Goal: Task Accomplishment & Management: Use online tool/utility

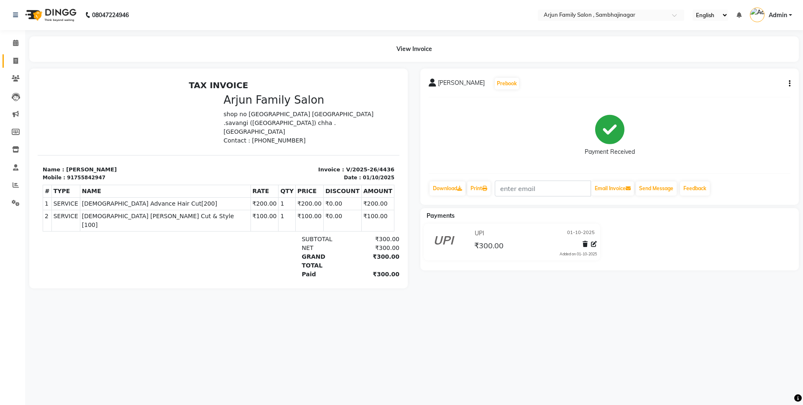
click at [15, 53] on li "Invoice" at bounding box center [12, 61] width 25 height 18
click at [15, 66] on link "Invoice" at bounding box center [13, 61] width 20 height 14
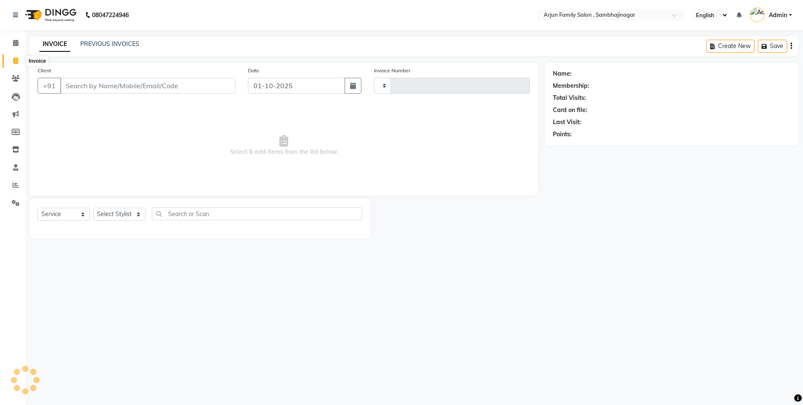
click at [15, 62] on icon at bounding box center [15, 61] width 5 height 6
select select "service"
click at [15, 62] on icon at bounding box center [15, 61] width 5 height 6
select select "service"
type input "4437"
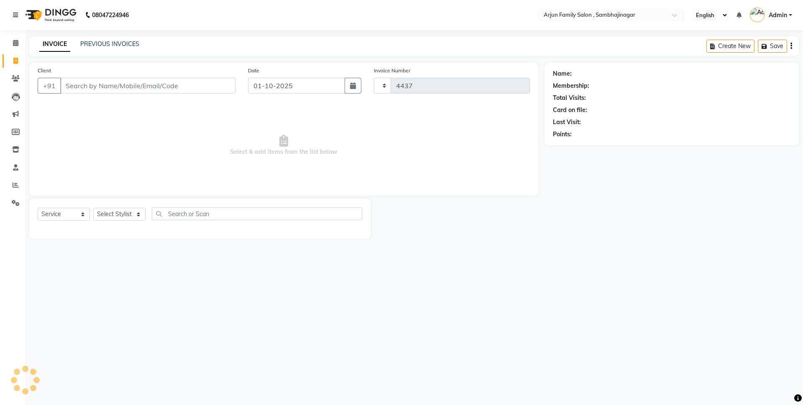
select select "6947"
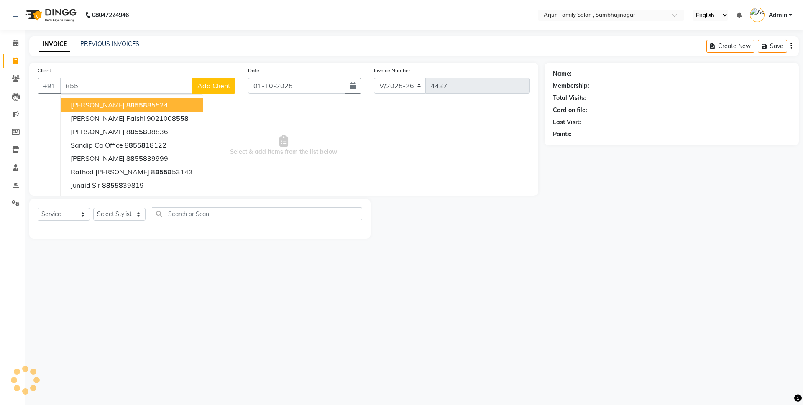
click at [256, 126] on span "Select & add items from the list below" at bounding box center [284, 146] width 492 height 84
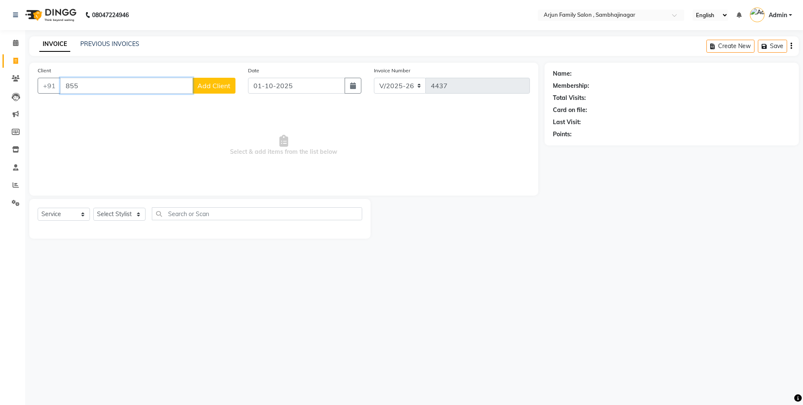
click at [108, 89] on input "855" at bounding box center [126, 86] width 133 height 16
click at [127, 104] on span "855285" at bounding box center [136, 105] width 25 height 8
type input "8552850386"
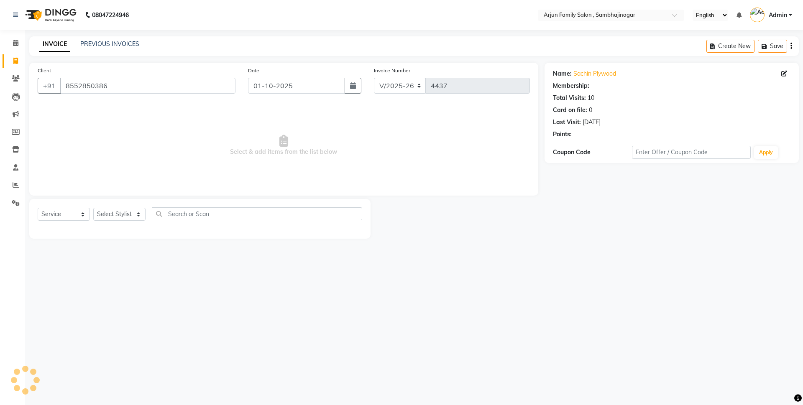
click at [131, 205] on div "Select Service Product Membership Package Voucher Prepaid Gift Card Select Styl…" at bounding box center [199, 219] width 341 height 40
click at [131, 210] on select "Select Stylist arjun [PERSON_NAME] [PERSON_NAME] [PERSON_NAME] [PERSON_NAME]" at bounding box center [119, 214] width 52 height 13
select select "54803"
click at [93, 208] on select "Select Stylist arjun [PERSON_NAME] [PERSON_NAME] [PERSON_NAME] [PERSON_NAME]" at bounding box center [119, 214] width 52 height 13
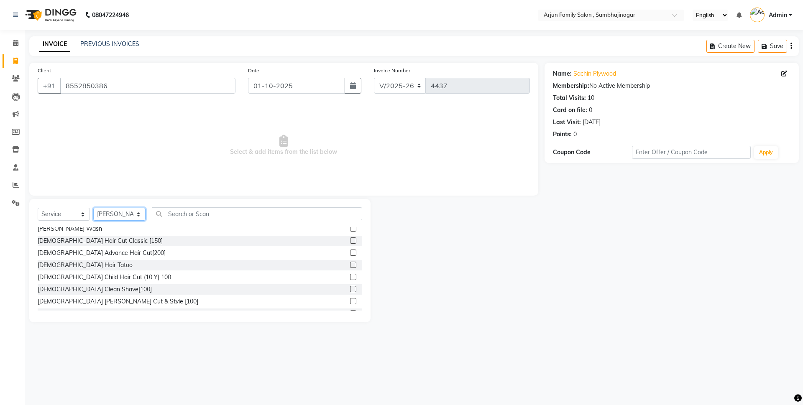
scroll to position [84, 0]
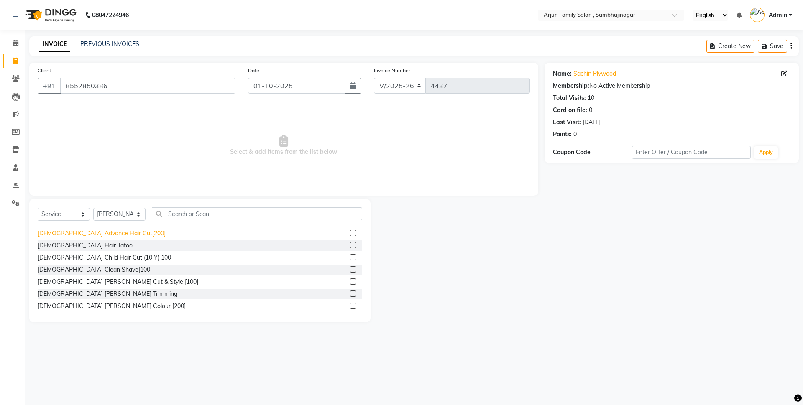
click at [101, 234] on div "[DEMOGRAPHIC_DATA] Advance Hair Cut[200]" at bounding box center [102, 233] width 128 height 9
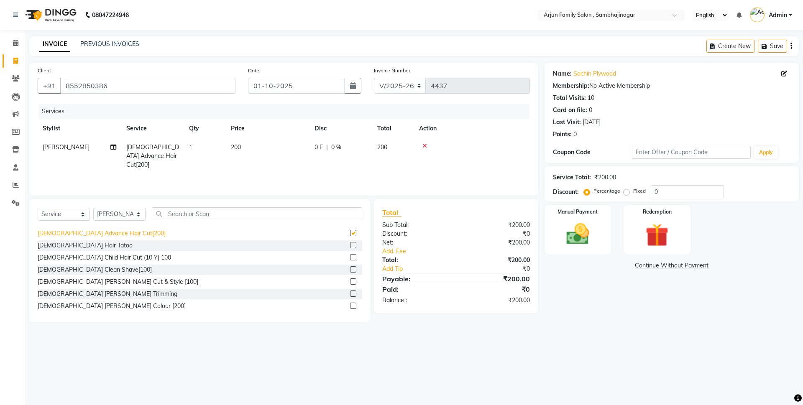
checkbox input "false"
click at [112, 278] on div "[DEMOGRAPHIC_DATA] [PERSON_NAME] Cut & Style [100]" at bounding box center [118, 282] width 161 height 9
checkbox input "false"
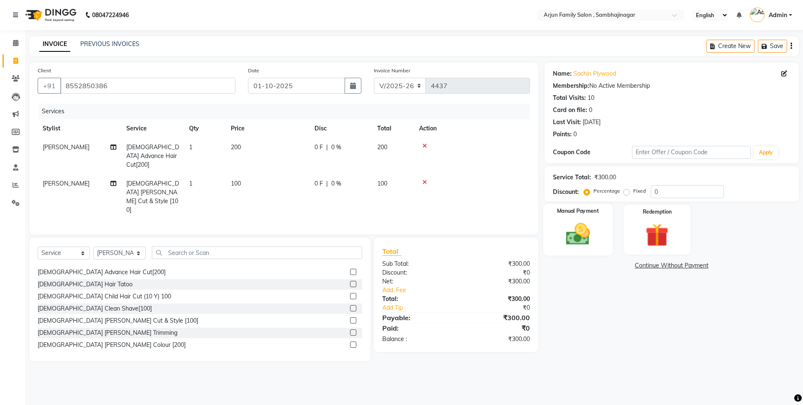
click at [587, 231] on img at bounding box center [578, 234] width 39 height 28
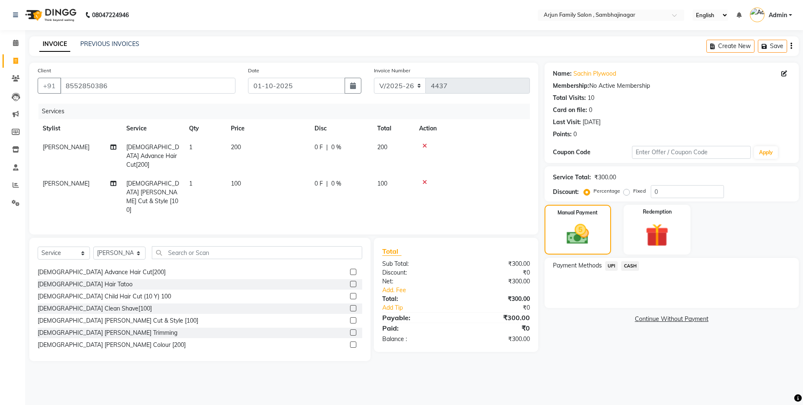
drag, startPoint x: 631, startPoint y: 265, endPoint x: 631, endPoint y: 271, distance: 6.3
click at [631, 266] on span "CASH" at bounding box center [630, 266] width 18 height 10
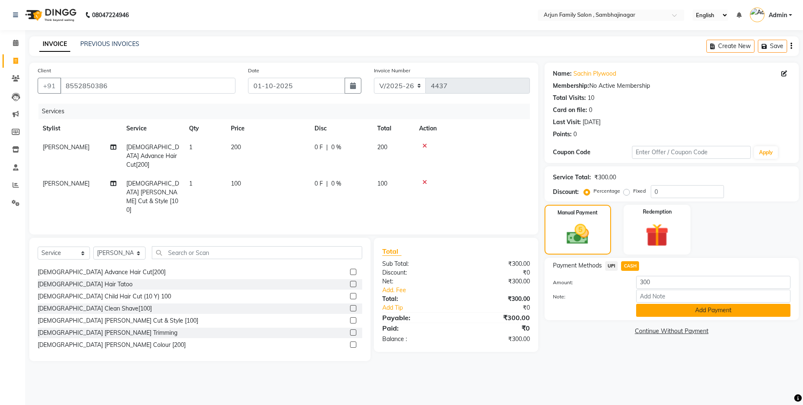
click at [672, 316] on button "Add Payment" at bounding box center [713, 310] width 154 height 13
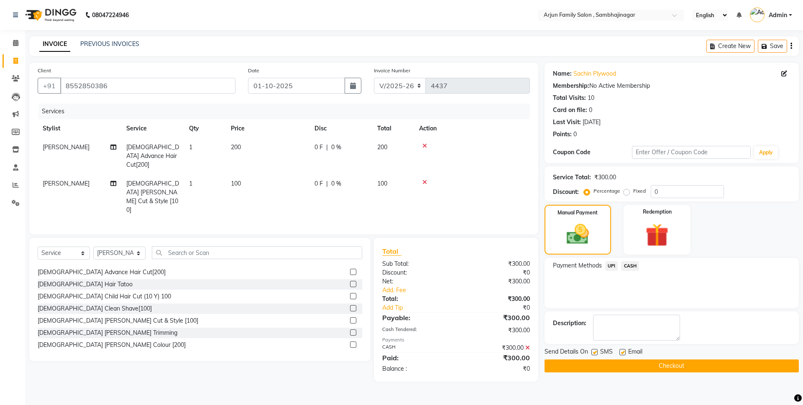
click at [684, 356] on div "Send Details On SMS Email" at bounding box center [672, 353] width 254 height 10
click at [687, 364] on button "Checkout" at bounding box center [672, 366] width 254 height 13
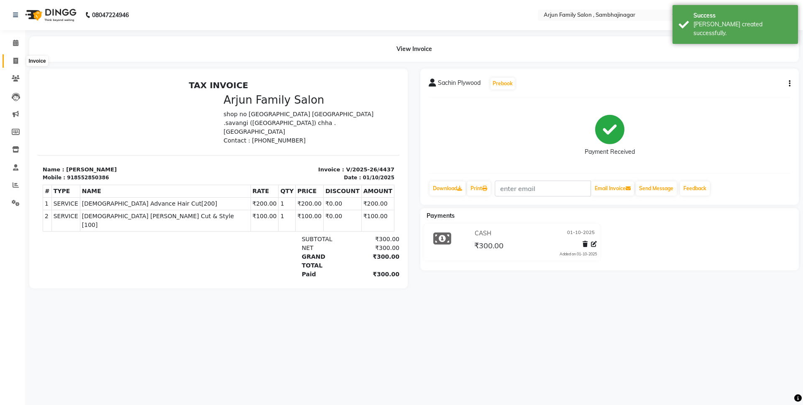
click at [18, 63] on span at bounding box center [15, 61] width 15 height 10
select select "service"
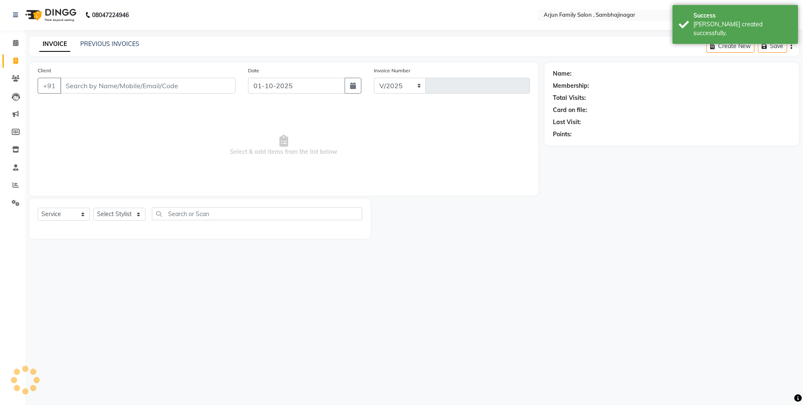
select select "6947"
type input "4438"
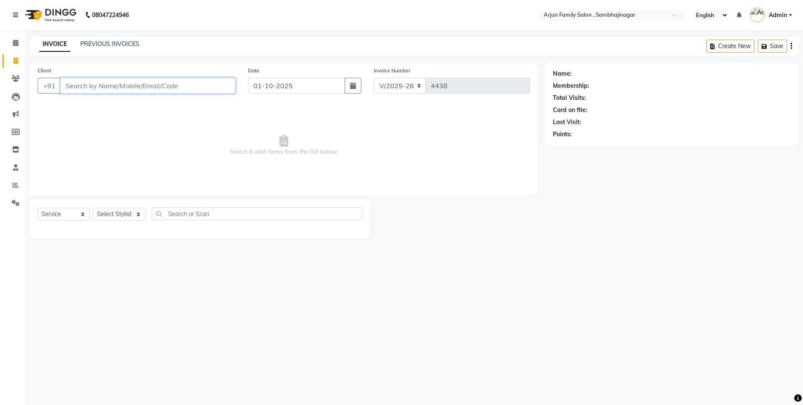
click at [118, 84] on input "Client" at bounding box center [147, 86] width 175 height 16
click at [114, 42] on link "PREVIOUS INVOICES" at bounding box center [109, 44] width 59 height 8
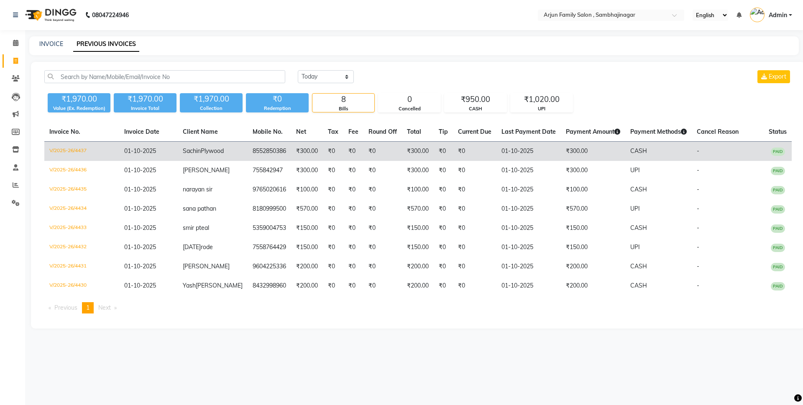
drag, startPoint x: 182, startPoint y: 152, endPoint x: 188, endPoint y: 149, distance: 7.7
click at [188, 149] on tr "V/2025-26/4437 [DATE] Sachin Plywood 8552850386 ₹300.00 ₹0 ₹0 ₹0 ₹300.00 ₹0 ₹0 …" at bounding box center [418, 152] width 748 height 20
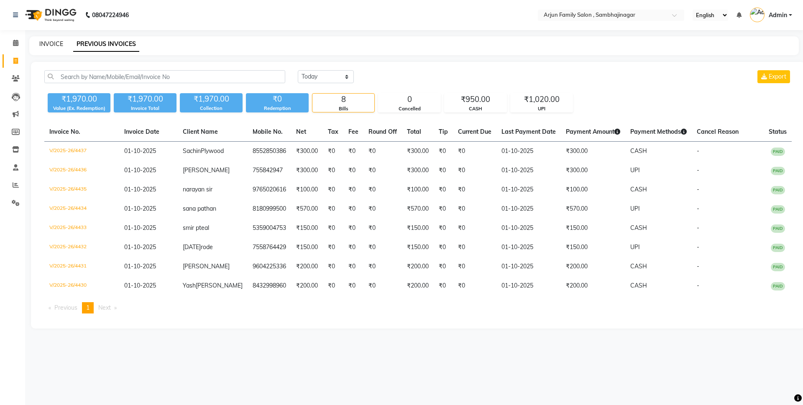
click at [46, 44] on link "INVOICE" at bounding box center [51, 44] width 24 height 8
select select "6947"
select select "service"
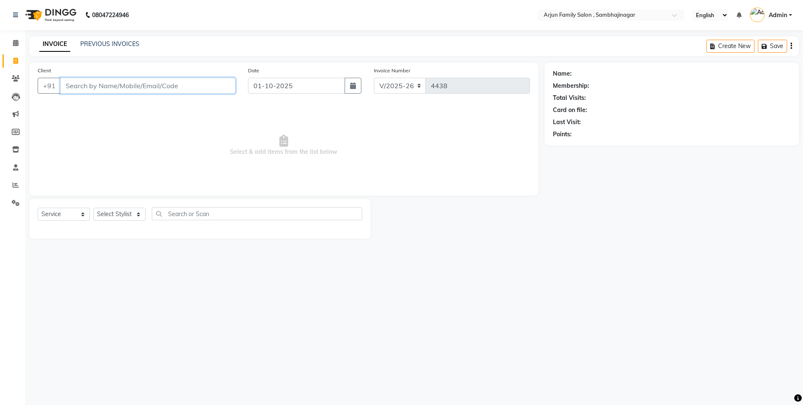
click at [95, 82] on input "Client" at bounding box center [147, 86] width 175 height 16
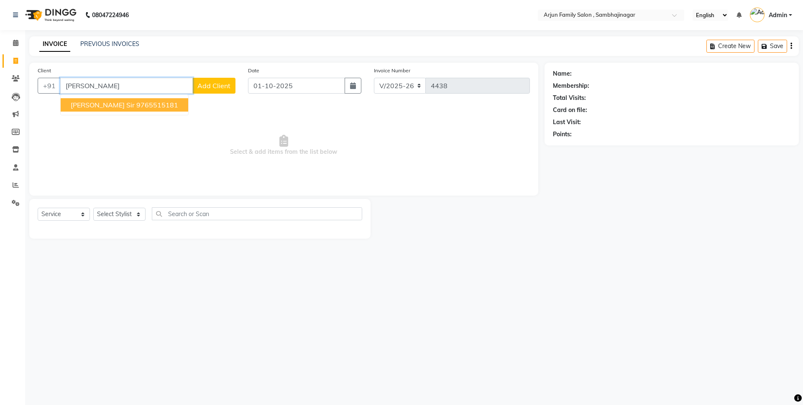
click at [74, 104] on span "[PERSON_NAME] sir" at bounding box center [103, 105] width 64 height 8
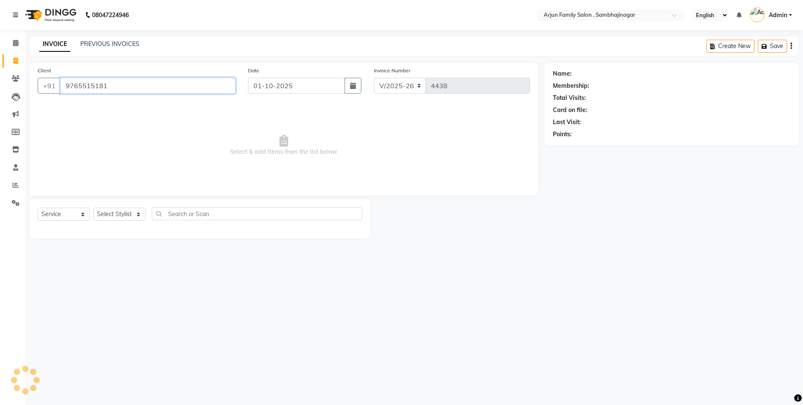
type input "9765515181"
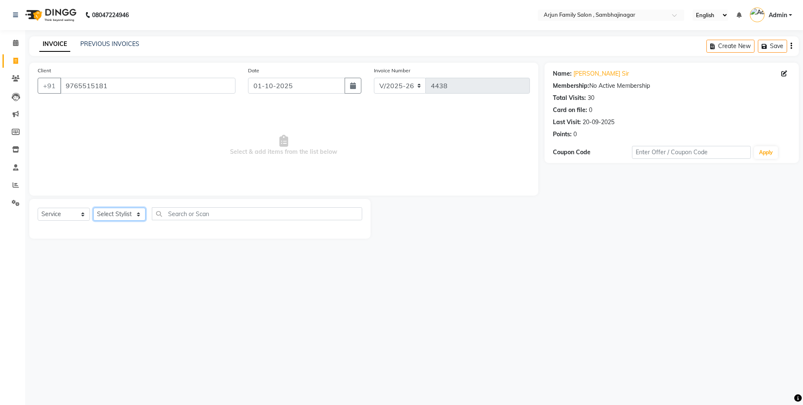
click at [130, 213] on select "Select Stylist arjun [PERSON_NAME] [PERSON_NAME] [PERSON_NAME] [PERSON_NAME]" at bounding box center [119, 214] width 52 height 13
select select "54803"
click at [93, 208] on select "Select Stylist arjun [PERSON_NAME] [PERSON_NAME] [PERSON_NAME] [PERSON_NAME]" at bounding box center [119, 214] width 52 height 13
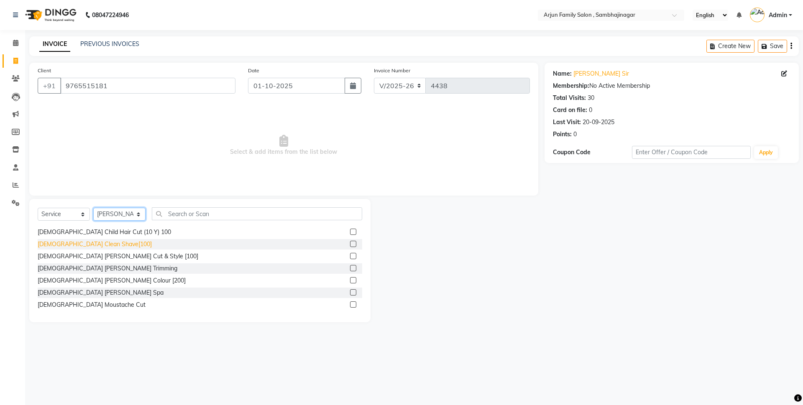
scroll to position [126, 0]
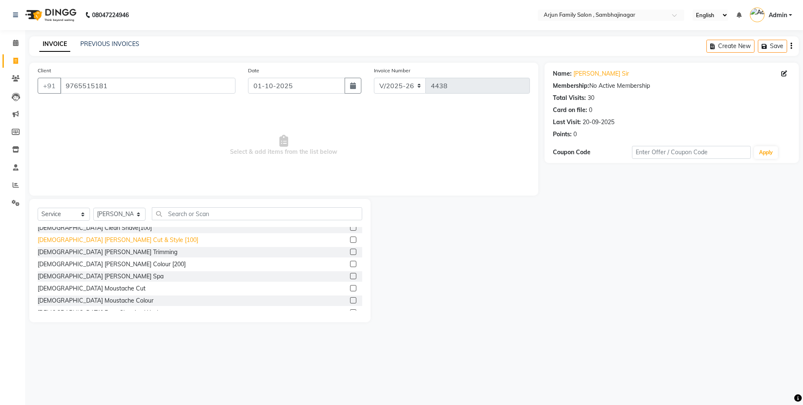
click at [97, 241] on div "[DEMOGRAPHIC_DATA] [PERSON_NAME] Cut & Style [100]" at bounding box center [118, 240] width 161 height 9
checkbox input "false"
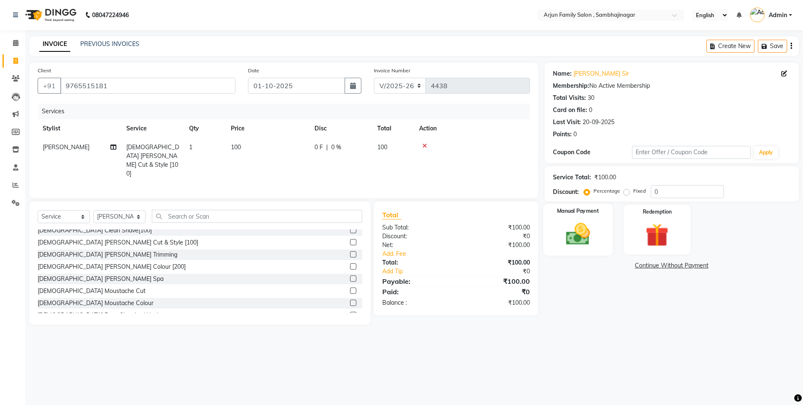
click at [572, 222] on img at bounding box center [578, 234] width 39 height 28
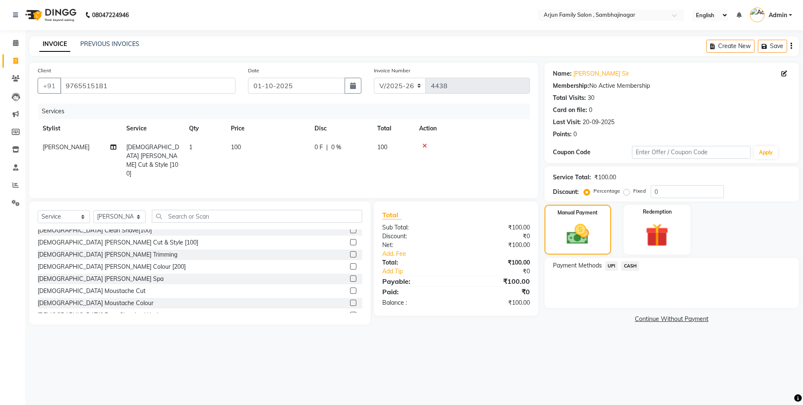
click at [613, 263] on span "UPI" at bounding box center [611, 266] width 13 height 10
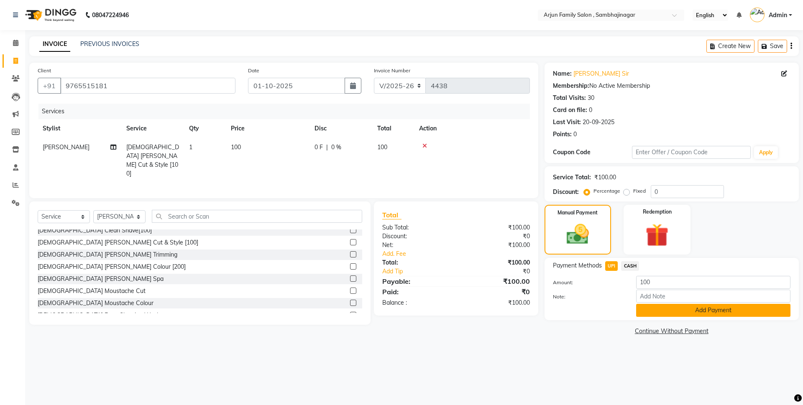
click at [642, 305] on button "Add Payment" at bounding box center [713, 310] width 154 height 13
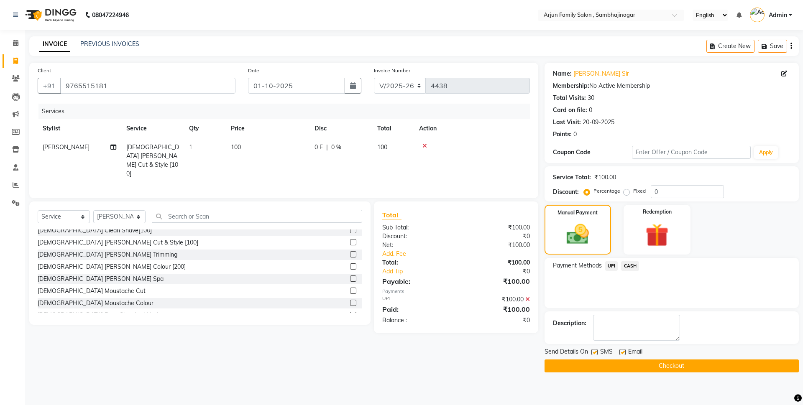
drag, startPoint x: 633, startPoint y: 371, endPoint x: 630, endPoint y: 366, distance: 5.7
click at [632, 369] on button "Checkout" at bounding box center [672, 366] width 254 height 13
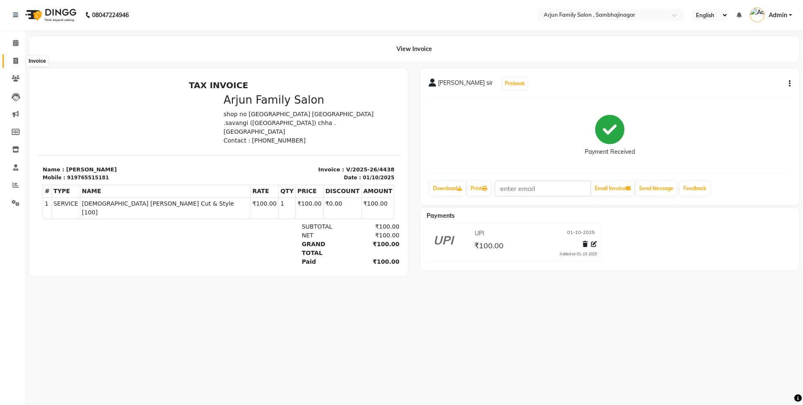
click at [10, 56] on span at bounding box center [15, 61] width 15 height 10
select select "service"
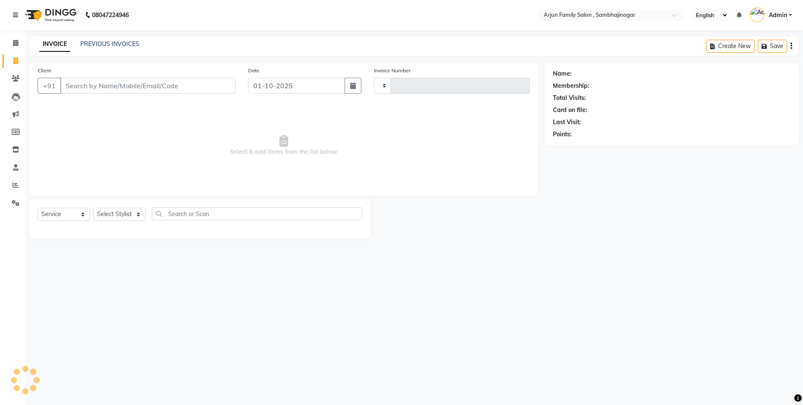
type input "4439"
select select "6947"
click at [155, 84] on input "Client" at bounding box center [147, 86] width 175 height 16
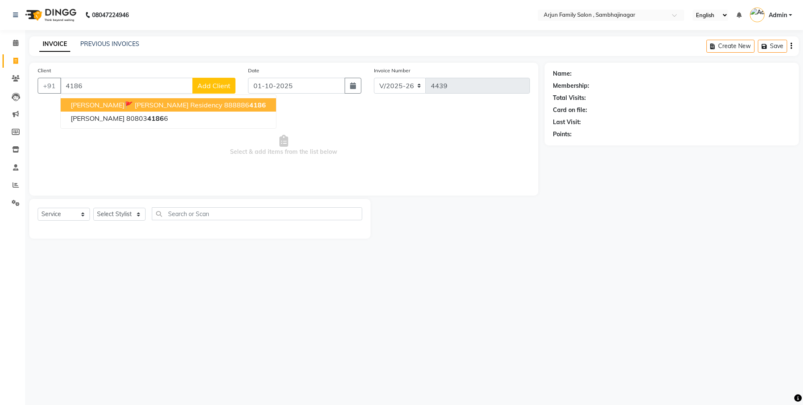
click at [193, 103] on button "[PERSON_NAME]🚩 [PERSON_NAME] Residency 888886 4186" at bounding box center [168, 104] width 215 height 13
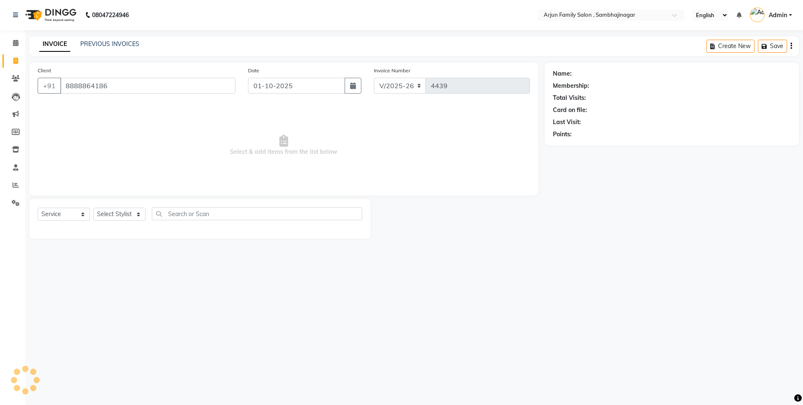
type input "8888864186"
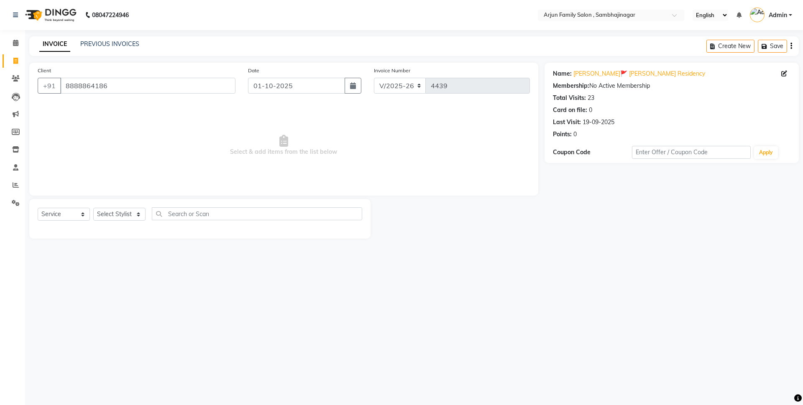
click at [135, 241] on main "INVOICE PREVIOUS INVOICES Create New Save Client [PHONE_NUMBER] Date [DATE] Inv…" at bounding box center [414, 143] width 778 height 215
click at [131, 224] on div "Select Service Product Membership Package Voucher Prepaid Gift Card Select Styl…" at bounding box center [200, 218] width 325 height 20
click at [130, 218] on select "Select Stylist arjun [PERSON_NAME] [PERSON_NAME] [PERSON_NAME] [PERSON_NAME]" at bounding box center [119, 214] width 52 height 13
select select "54666"
click at [93, 208] on select "Select Stylist arjun [PERSON_NAME] [PERSON_NAME] [PERSON_NAME] [PERSON_NAME]" at bounding box center [119, 214] width 52 height 13
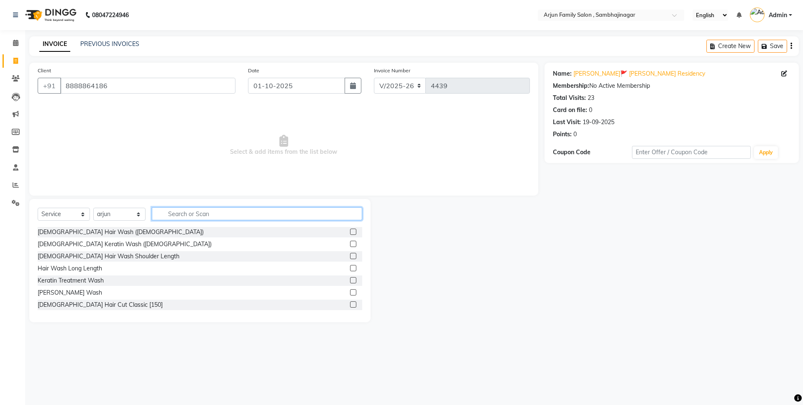
click at [156, 211] on input "text" at bounding box center [257, 214] width 210 height 13
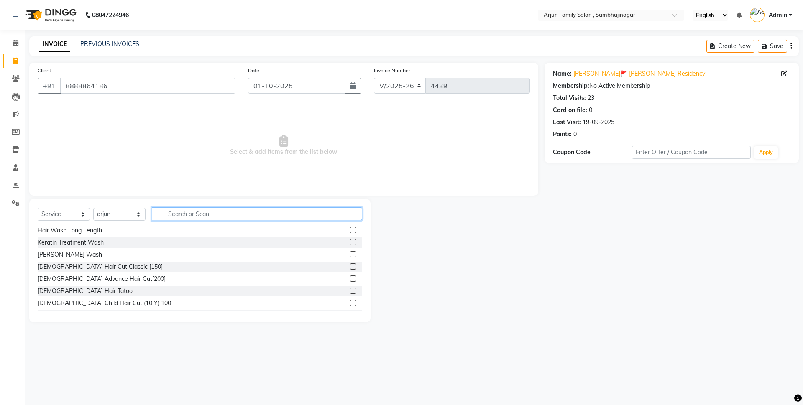
scroll to position [42, 0]
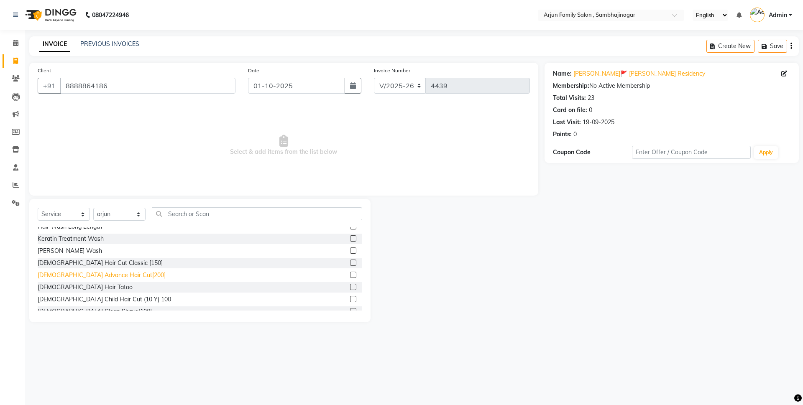
click at [109, 271] on div "[DEMOGRAPHIC_DATA] Advance Hair Cut[200]" at bounding box center [102, 275] width 128 height 9
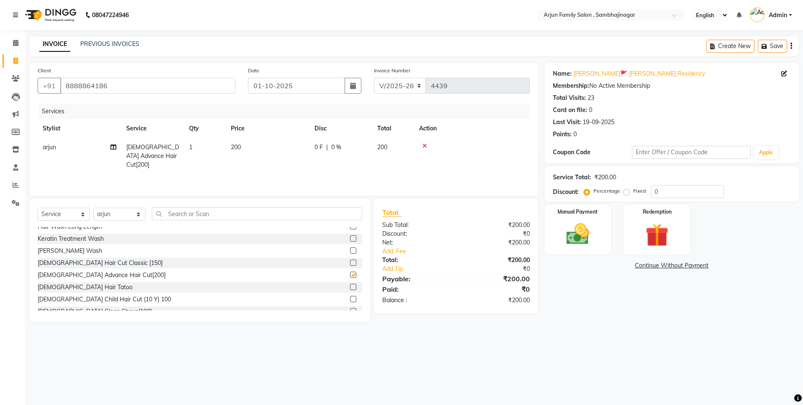
checkbox input "false"
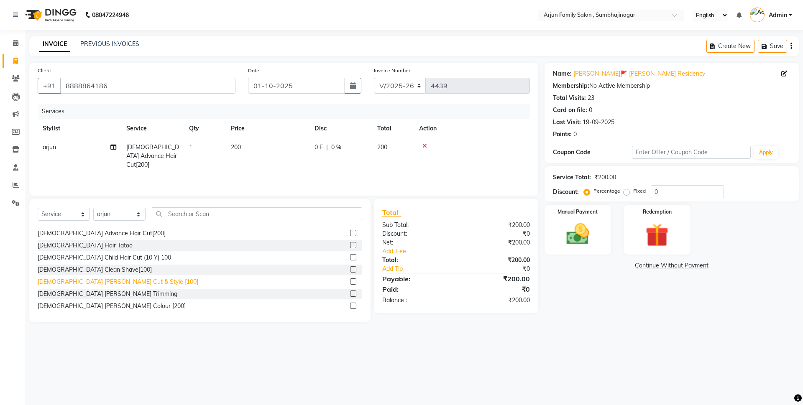
click at [108, 280] on div "[DEMOGRAPHIC_DATA] [PERSON_NAME] Cut & Style [100]" at bounding box center [118, 282] width 161 height 9
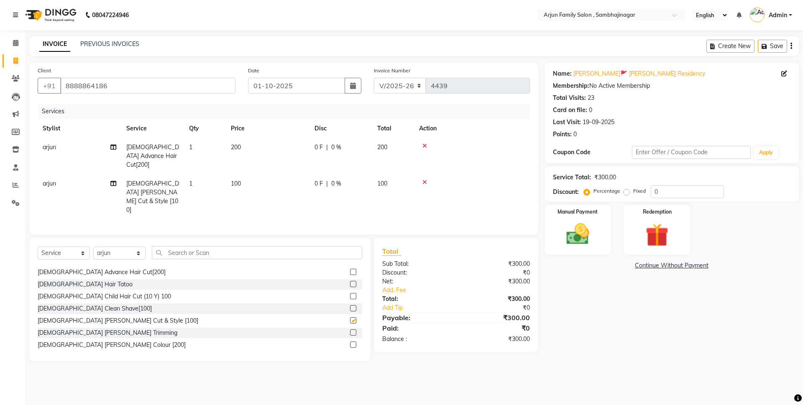
checkbox input "false"
click at [567, 226] on img at bounding box center [578, 234] width 39 height 28
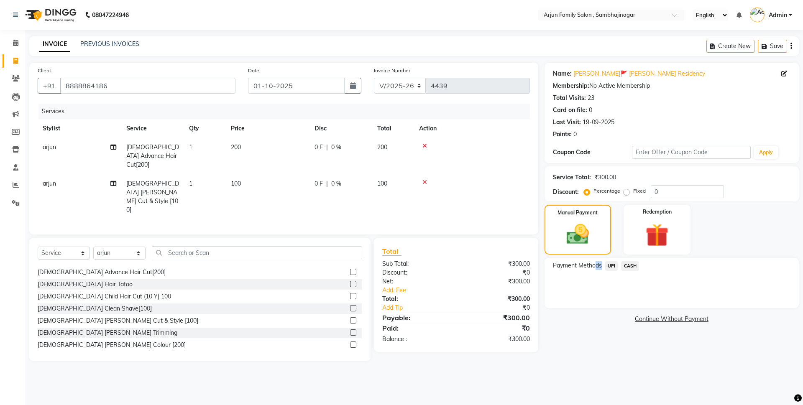
drag, startPoint x: 597, startPoint y: 264, endPoint x: 605, endPoint y: 264, distance: 8.0
click at [605, 264] on div "Payment Methods UPI CASH" at bounding box center [672, 266] width 238 height 11
click at [608, 264] on span "UPI" at bounding box center [611, 266] width 13 height 10
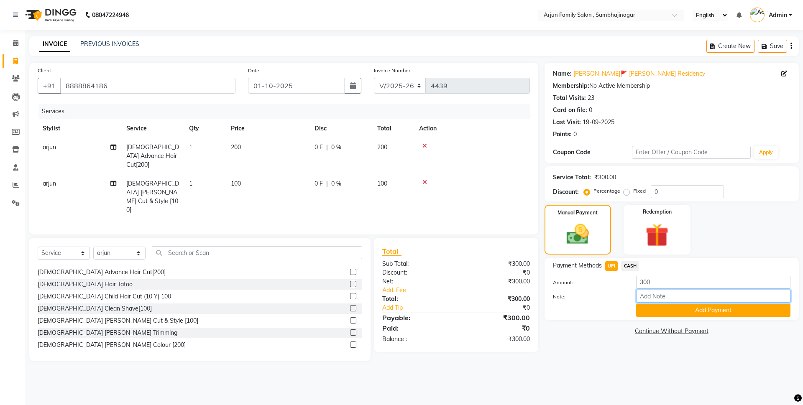
drag, startPoint x: 655, startPoint y: 296, endPoint x: 657, endPoint y: 300, distance: 5.2
click at [656, 297] on input "Note:" at bounding box center [713, 296] width 154 height 13
click at [667, 313] on button "Add Payment" at bounding box center [713, 310] width 154 height 13
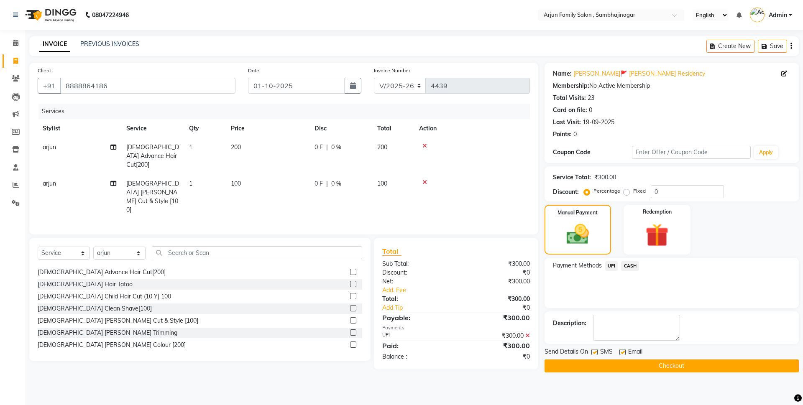
click at [686, 361] on button "Checkout" at bounding box center [672, 366] width 254 height 13
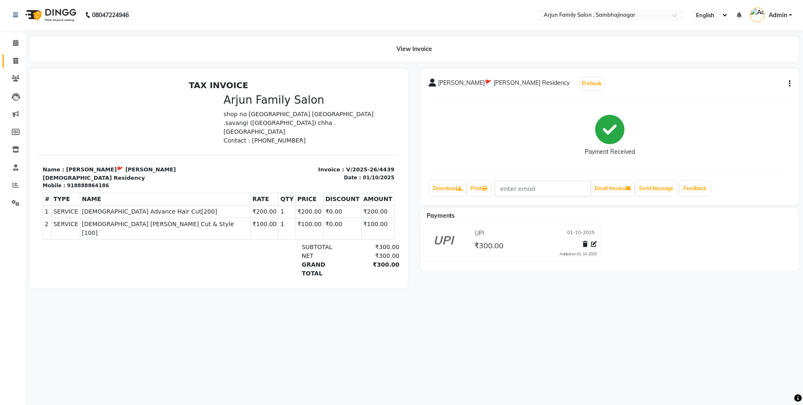
drag, startPoint x: 24, startPoint y: 59, endPoint x: 17, endPoint y: 59, distance: 7.1
click at [22, 59] on app-home "08047224946 Select Location × Arjun Family Salon , Sambhajinagar English ENGLIS…" at bounding box center [401, 150] width 803 height 301
click at [14, 59] on icon at bounding box center [15, 61] width 5 height 6
select select "service"
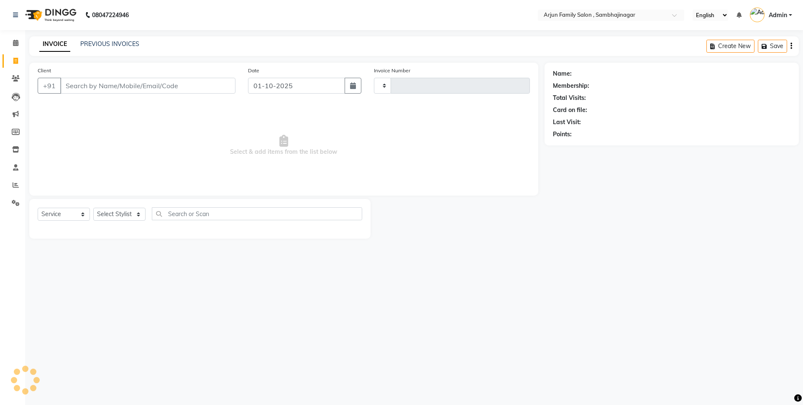
type input "4440"
select select "6947"
type input "a"
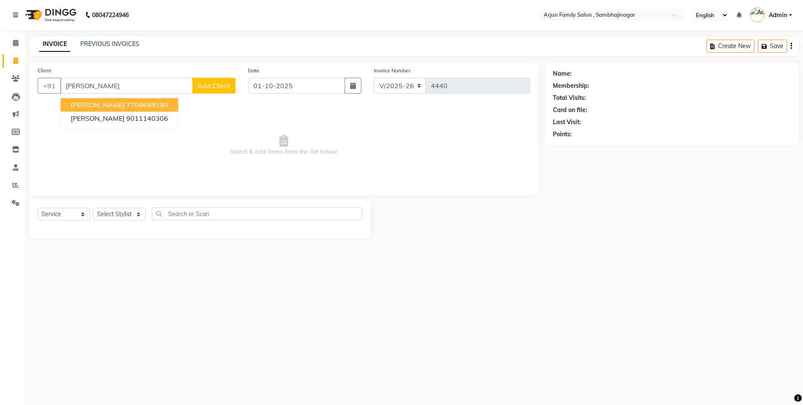
click at [145, 105] on ngb-highlight "7709699190" at bounding box center [147, 105] width 42 height 8
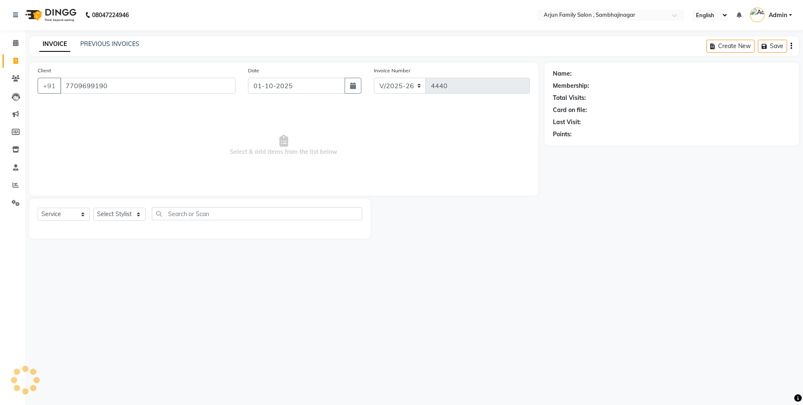
type input "7709699190"
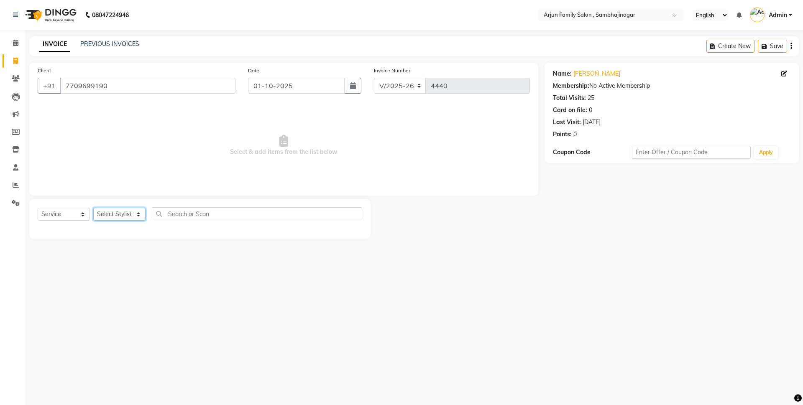
click at [115, 213] on select "Select Stylist arjun [PERSON_NAME] [PERSON_NAME] [PERSON_NAME] [PERSON_NAME]" at bounding box center [119, 214] width 52 height 13
select select "54803"
click at [93, 208] on select "Select Stylist arjun [PERSON_NAME] [PERSON_NAME] [PERSON_NAME] [PERSON_NAME]" at bounding box center [119, 214] width 52 height 13
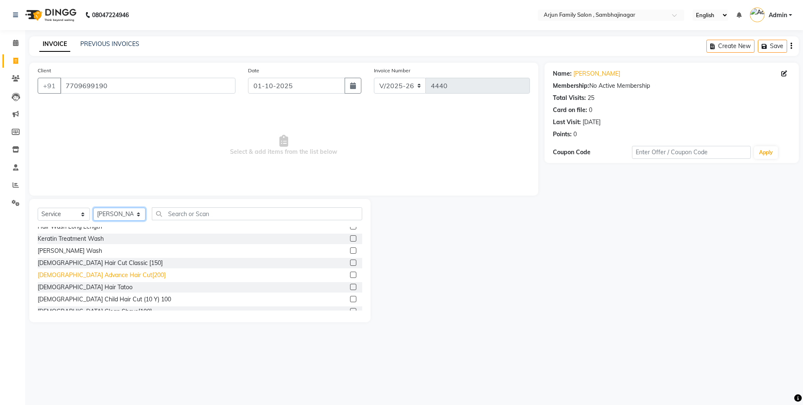
scroll to position [84, 0]
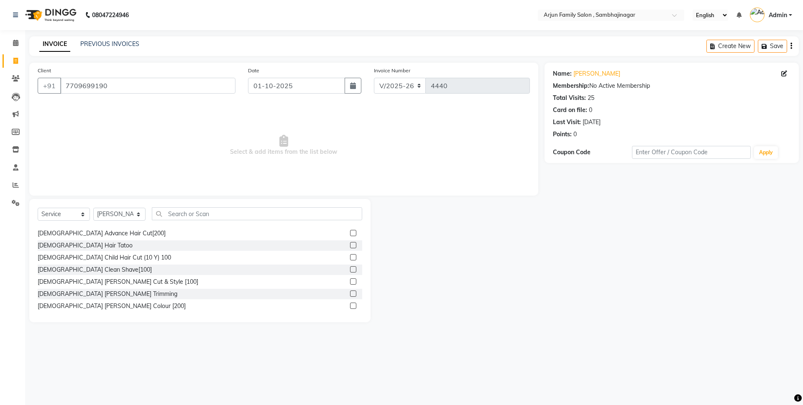
click at [88, 263] on div "[DEMOGRAPHIC_DATA] Child Hair Cut (10 Y) 100" at bounding box center [200, 258] width 325 height 10
click at [89, 267] on div "[DEMOGRAPHIC_DATA] Clean Shave[100]" at bounding box center [95, 270] width 114 height 9
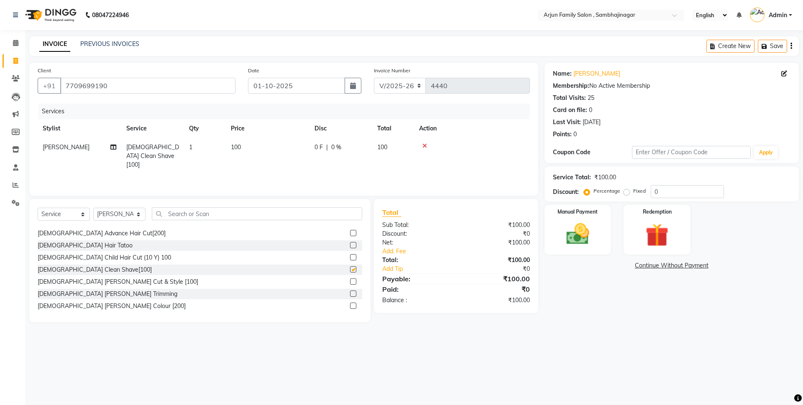
checkbox input "false"
click at [552, 213] on div "Manual Payment" at bounding box center [577, 229] width 69 height 51
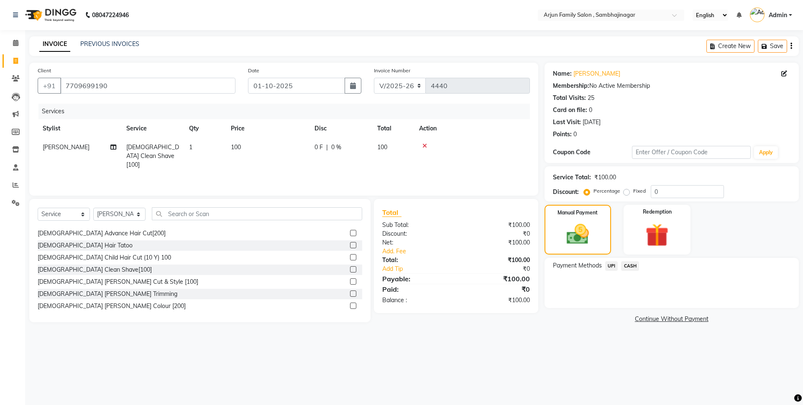
click at [635, 263] on span "CASH" at bounding box center [630, 266] width 18 height 10
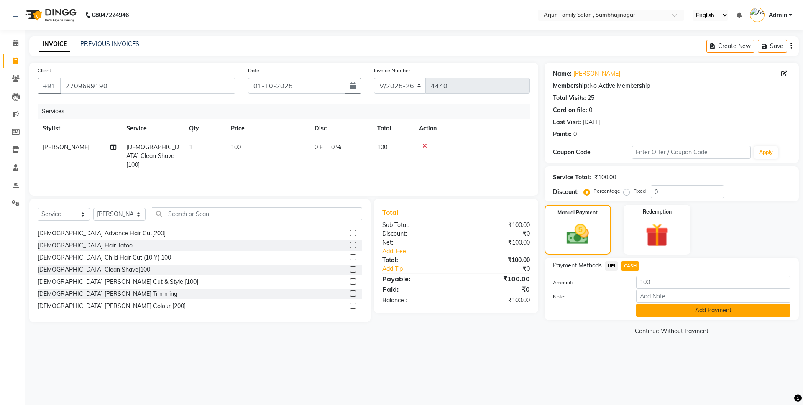
click at [656, 310] on button "Add Payment" at bounding box center [713, 310] width 154 height 13
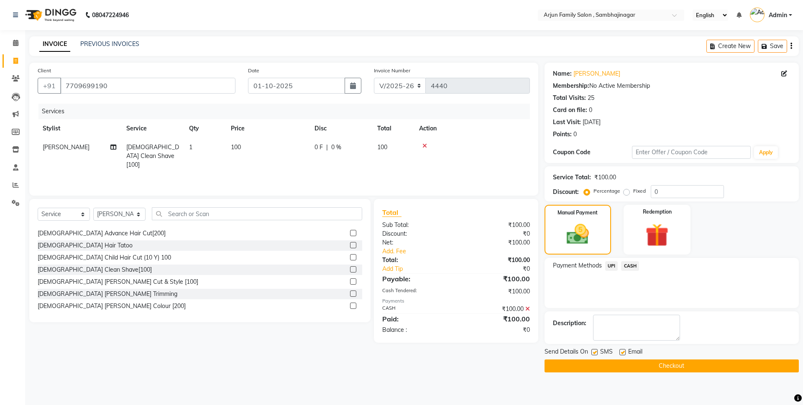
click at [681, 363] on button "Checkout" at bounding box center [672, 366] width 254 height 13
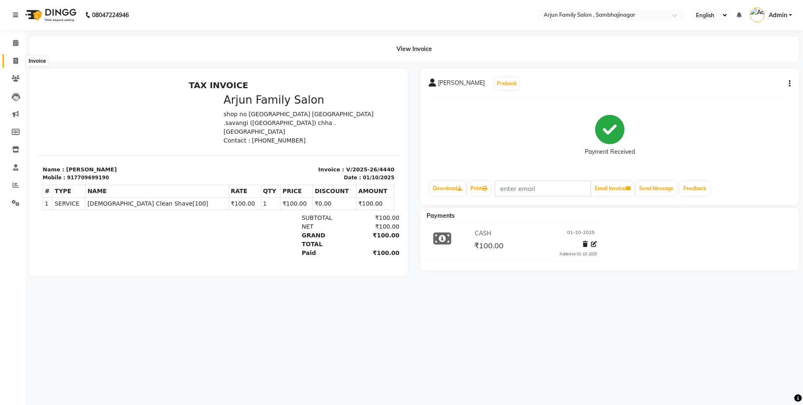
click at [14, 62] on icon at bounding box center [15, 61] width 5 height 6
select select "service"
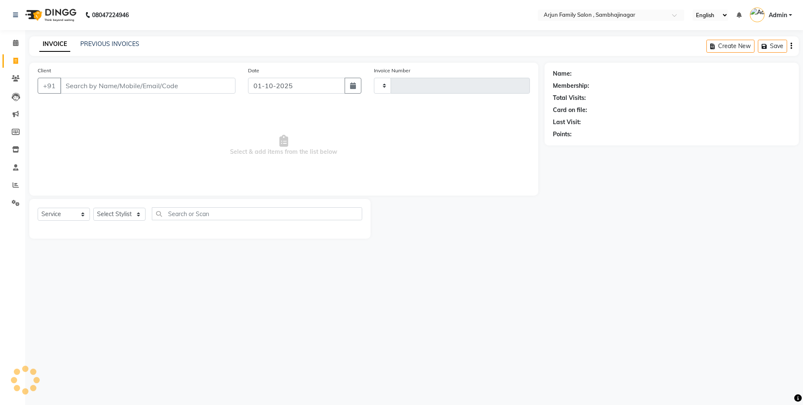
type input "4441"
select select "6947"
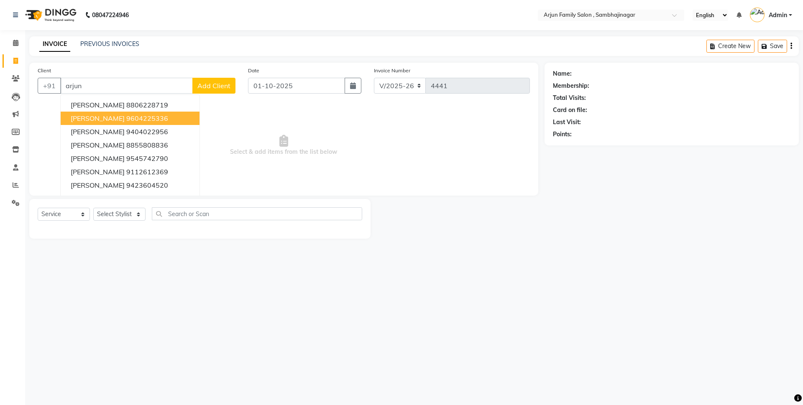
click at [105, 124] on button "[PERSON_NAME] 9604225336" at bounding box center [130, 118] width 139 height 13
type input "9604225336"
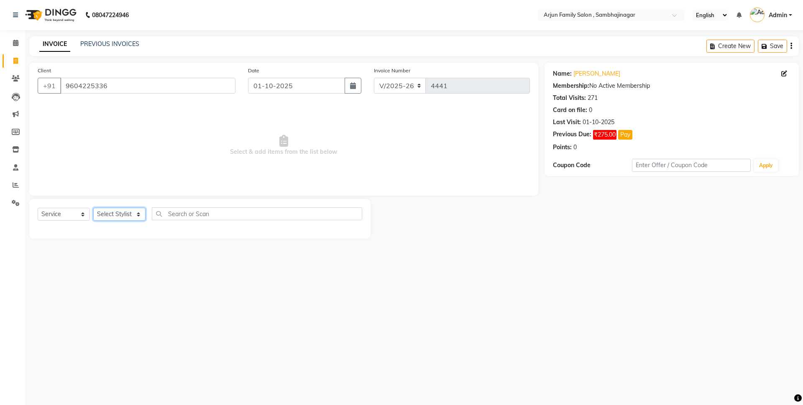
click at [117, 219] on select "Select Stylist arjun [PERSON_NAME] [PERSON_NAME] [PERSON_NAME] [PERSON_NAME]" at bounding box center [119, 214] width 52 height 13
select select "54806"
click at [93, 208] on select "Select Stylist arjun [PERSON_NAME] [PERSON_NAME] [PERSON_NAME] [PERSON_NAME]" at bounding box center [119, 214] width 52 height 13
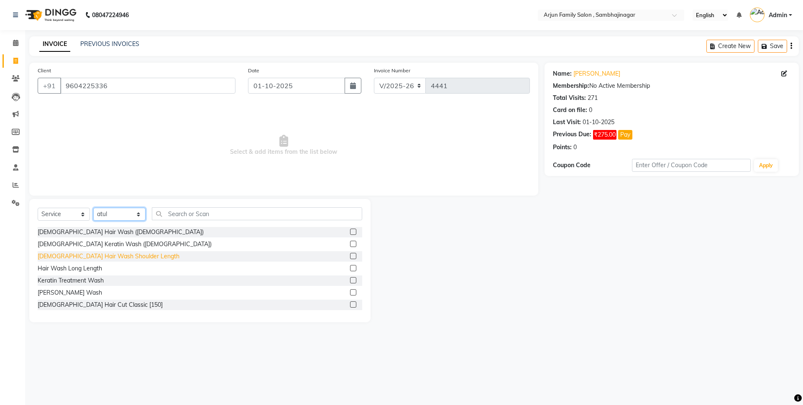
scroll to position [84, 0]
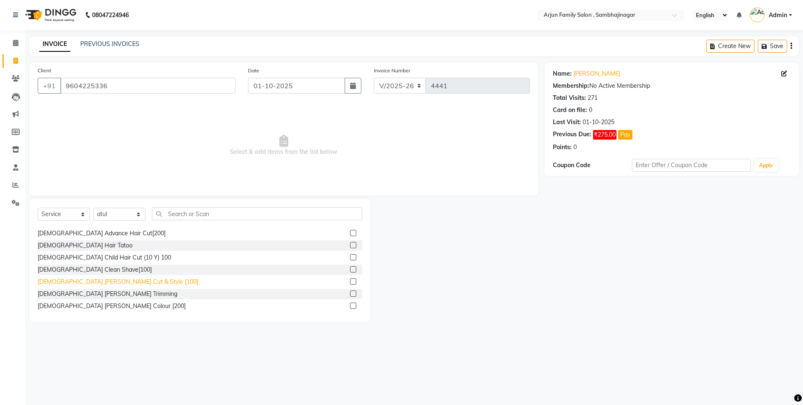
click at [113, 280] on div "[DEMOGRAPHIC_DATA] [PERSON_NAME] Cut & Style [100]" at bounding box center [118, 282] width 161 height 9
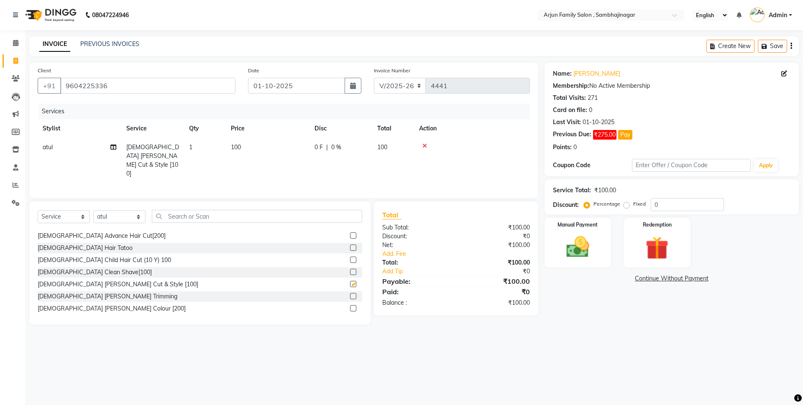
checkbox input "false"
click at [584, 267] on div "Manual Payment" at bounding box center [577, 242] width 69 height 51
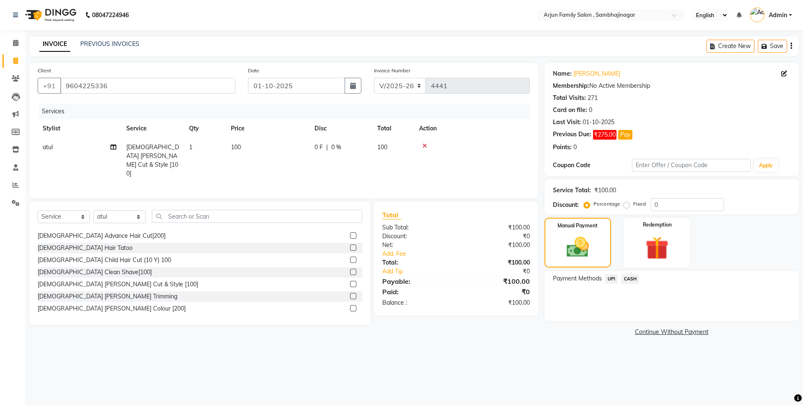
click at [631, 277] on span "CASH" at bounding box center [630, 279] width 18 height 10
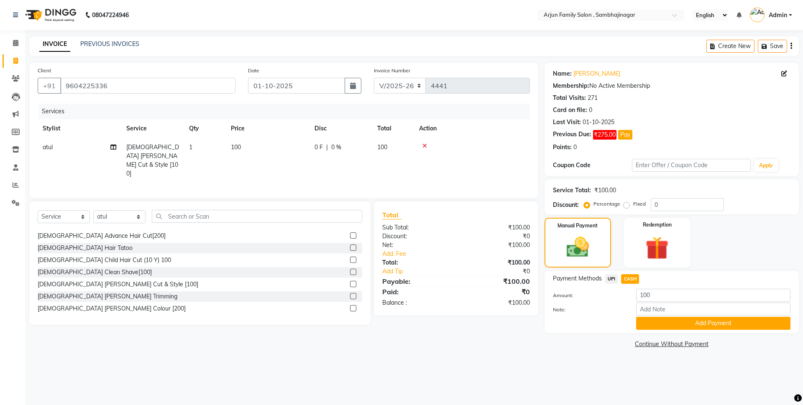
click at [654, 326] on button "Add Payment" at bounding box center [713, 323] width 154 height 13
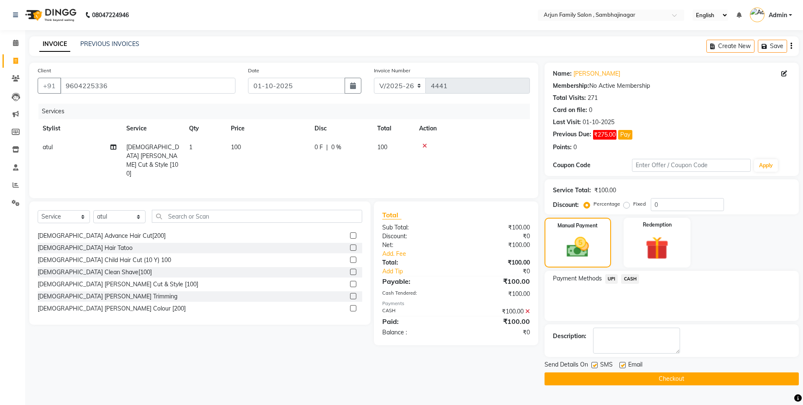
click at [653, 382] on button "Checkout" at bounding box center [672, 379] width 254 height 13
